Goal: Task Accomplishment & Management: Manage account settings

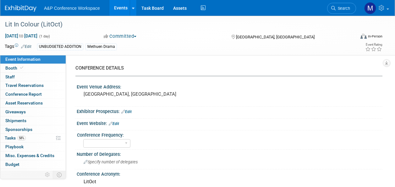
select select "Level 2"
select select "In-Person Booth"
select select "Drama & Performance Studies"
select select "Methuen Drama"
select select "[PERSON_NAME]"
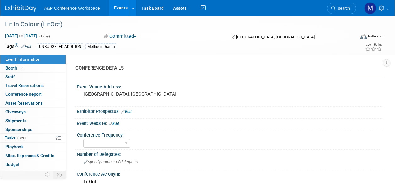
select select "[PERSON_NAME]"
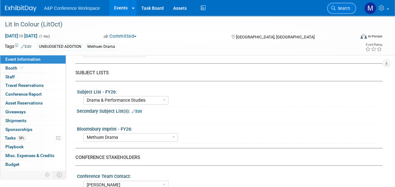
click at [335, 7] on icon at bounding box center [333, 8] width 4 height 4
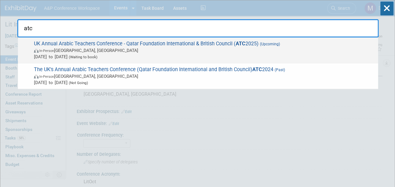
type input "atc"
click at [214, 45] on span "UK Annual Arabic Teachers Conference - Qatar Foundation International & British…" at bounding box center [203, 50] width 343 height 19
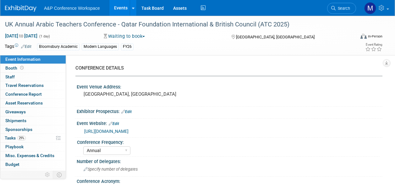
select select "Annual"
select select "Level 2"
select select "In-Person Booth"
select select "Modern Languages"
select select "Bloomsbury Academic"
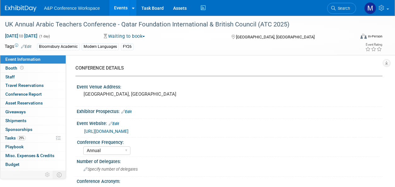
select select "[PERSON_NAME]"
select select "Brand/Subject Presence​"
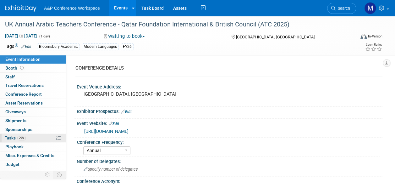
click at [27, 136] on link "29% Tasks 29%" at bounding box center [32, 138] width 65 height 8
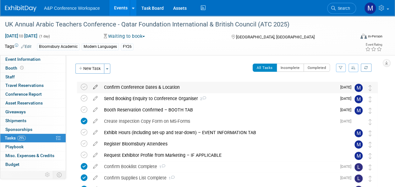
click at [96, 87] on icon at bounding box center [95, 86] width 11 height 8
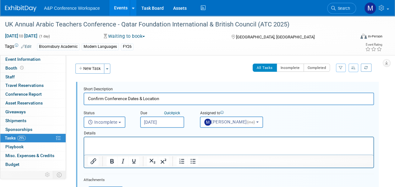
click at [149, 121] on input "[DATE]" at bounding box center [162, 121] width 44 height 11
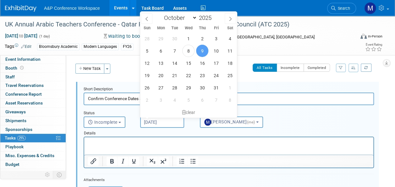
click at [163, 142] on p "Rich Text Area. Press ALT-0 for help." at bounding box center [229, 143] width 282 height 6
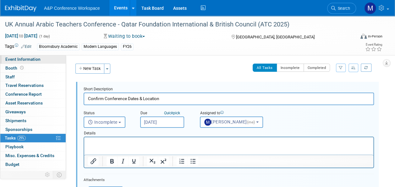
click at [44, 61] on link "Event Information" at bounding box center [32, 59] width 65 height 8
select select "Annual"
select select "Level 2"
select select "In-Person Booth"
select select "Modern Languages"
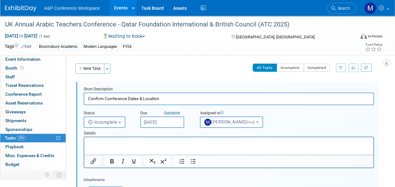
select select "Bloomsbury Academic"
select select "[PERSON_NAME]"
select select "Brand/Subject Presence​"
